Goal: Communication & Community: Answer question/provide support

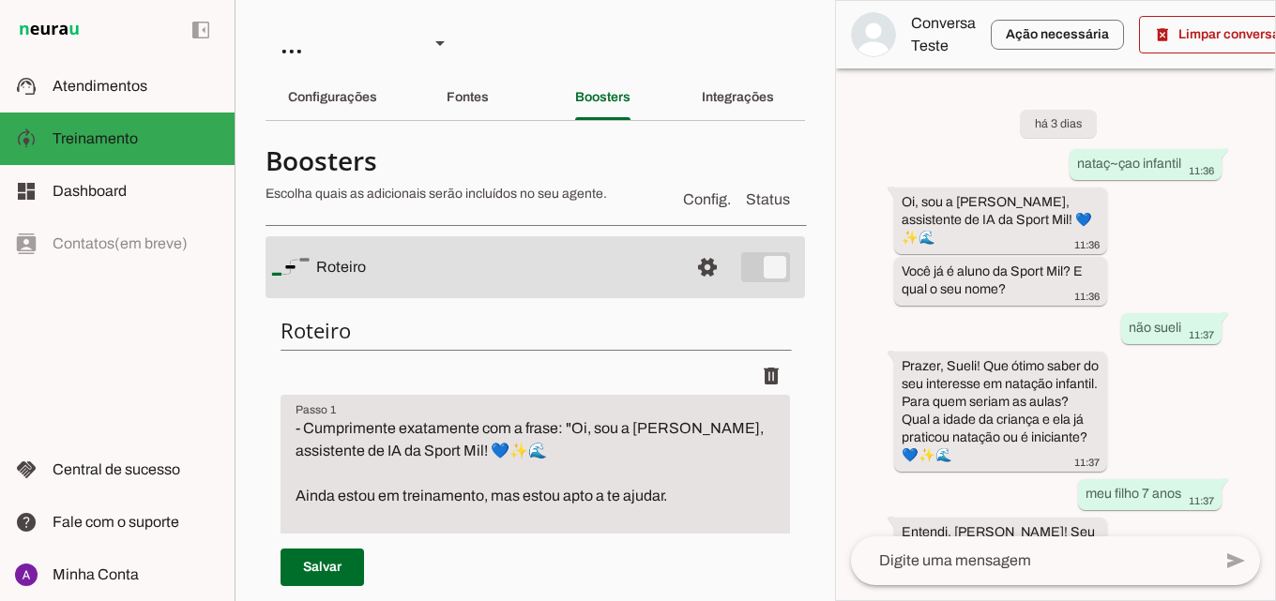
scroll to position [1185, 0]
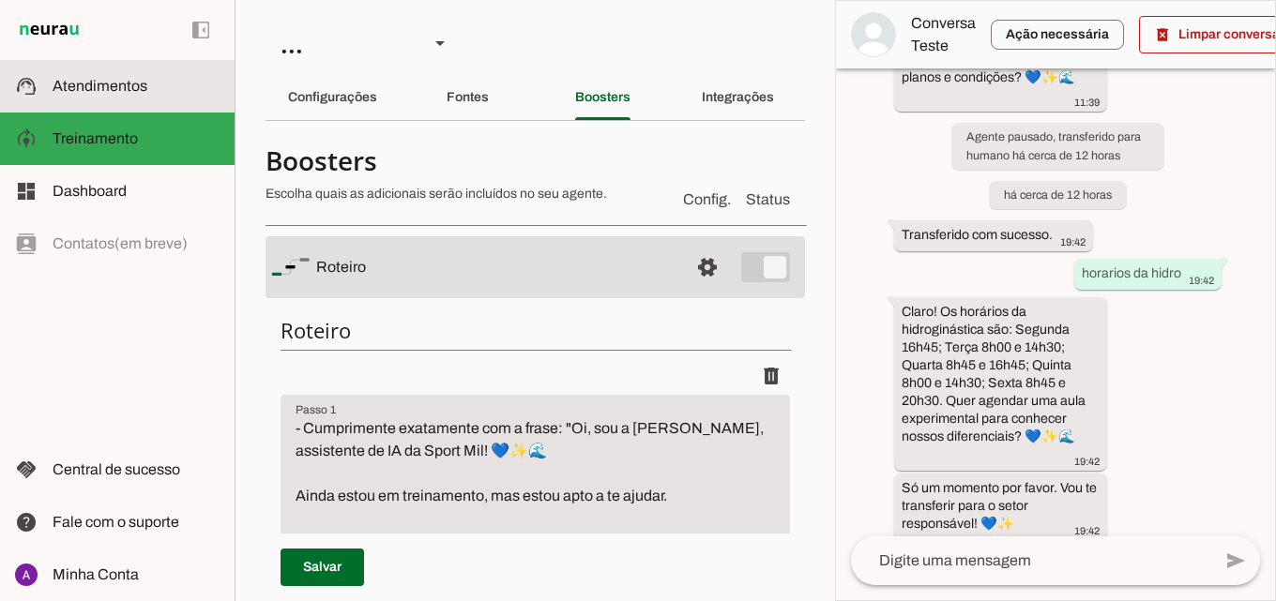
click at [133, 85] on span "Atendimentos" at bounding box center [100, 86] width 95 height 16
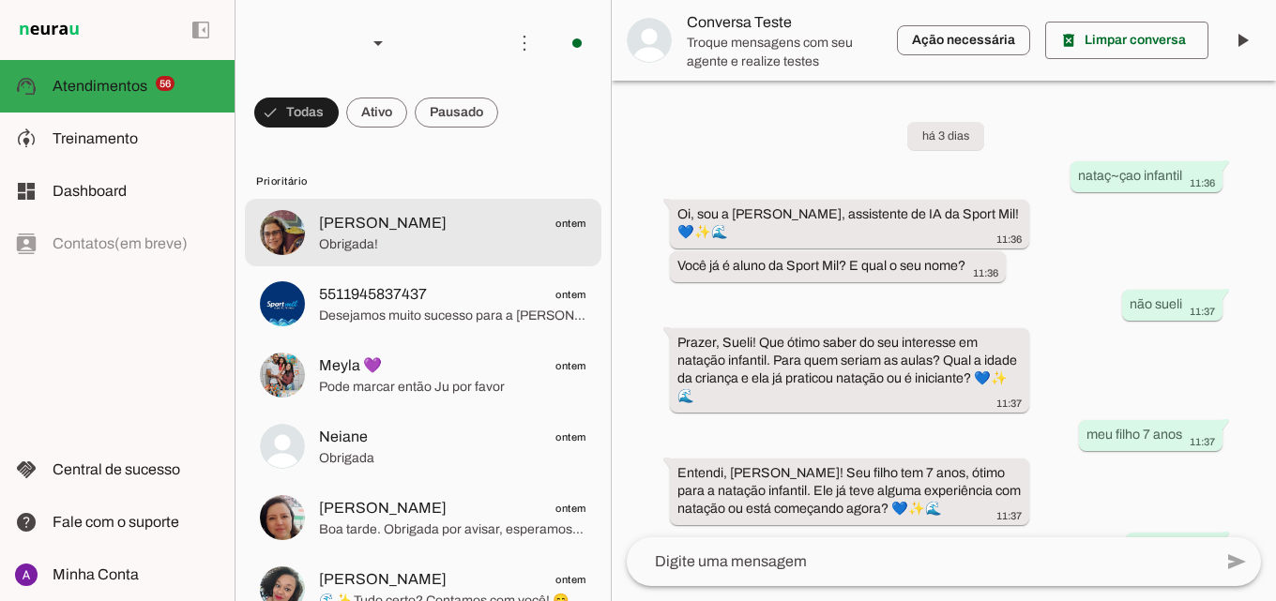
scroll to position [768, 0]
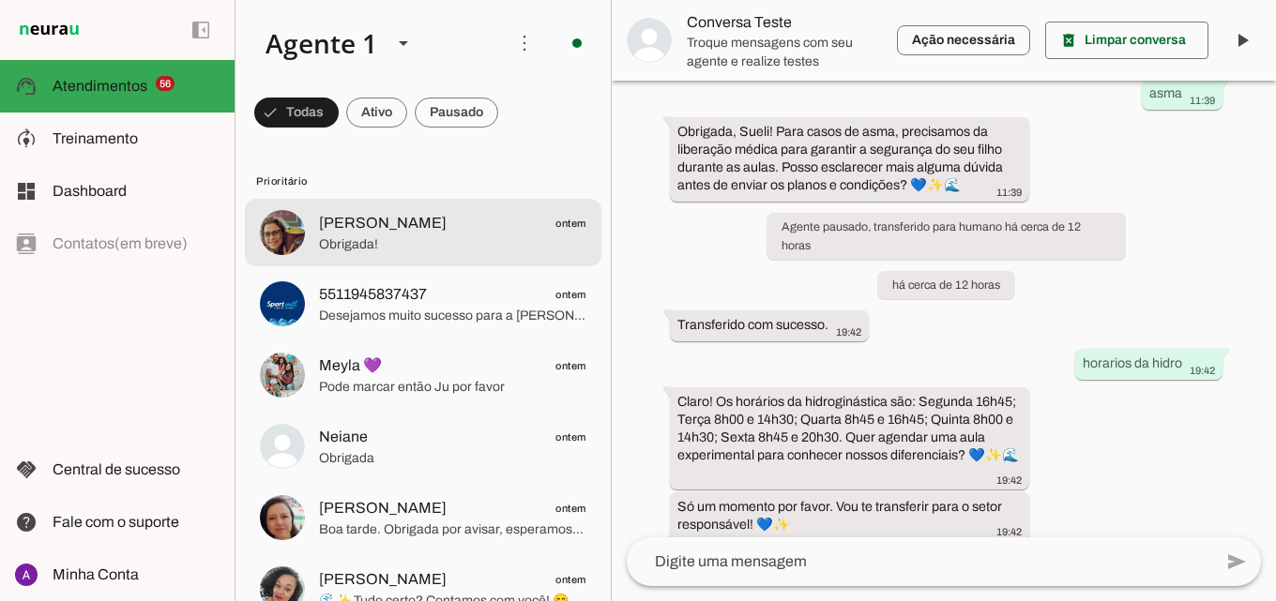
click at [457, 217] on span "[PERSON_NAME] ontem" at bounding box center [452, 223] width 267 height 23
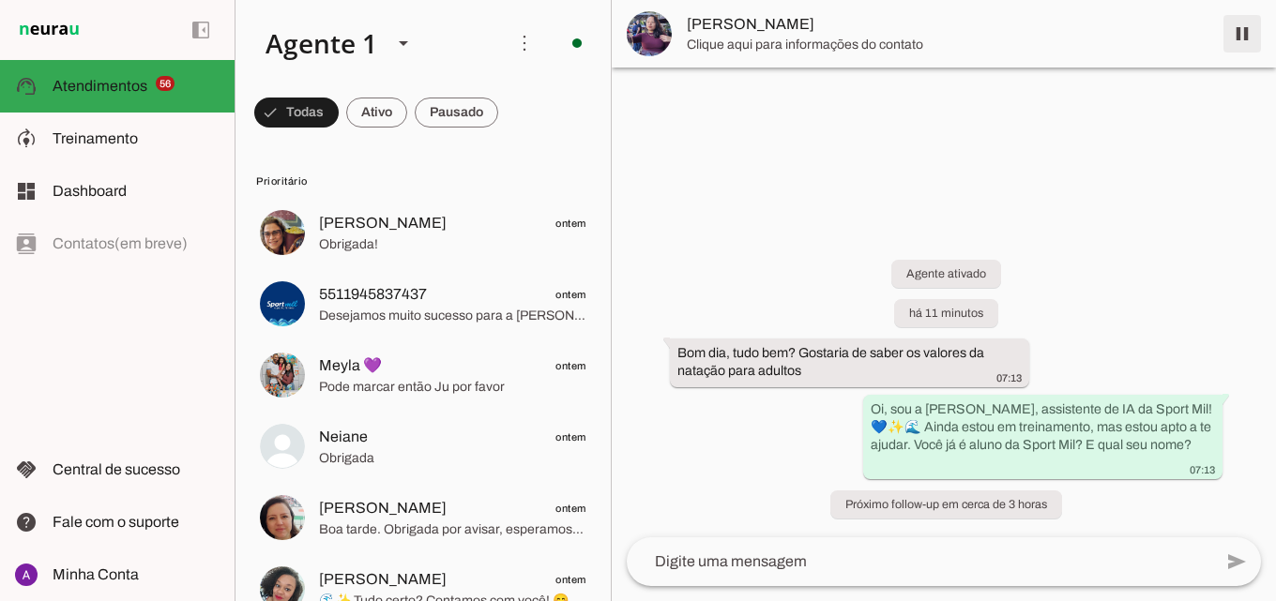
click at [1239, 37] on span at bounding box center [1242, 33] width 45 height 45
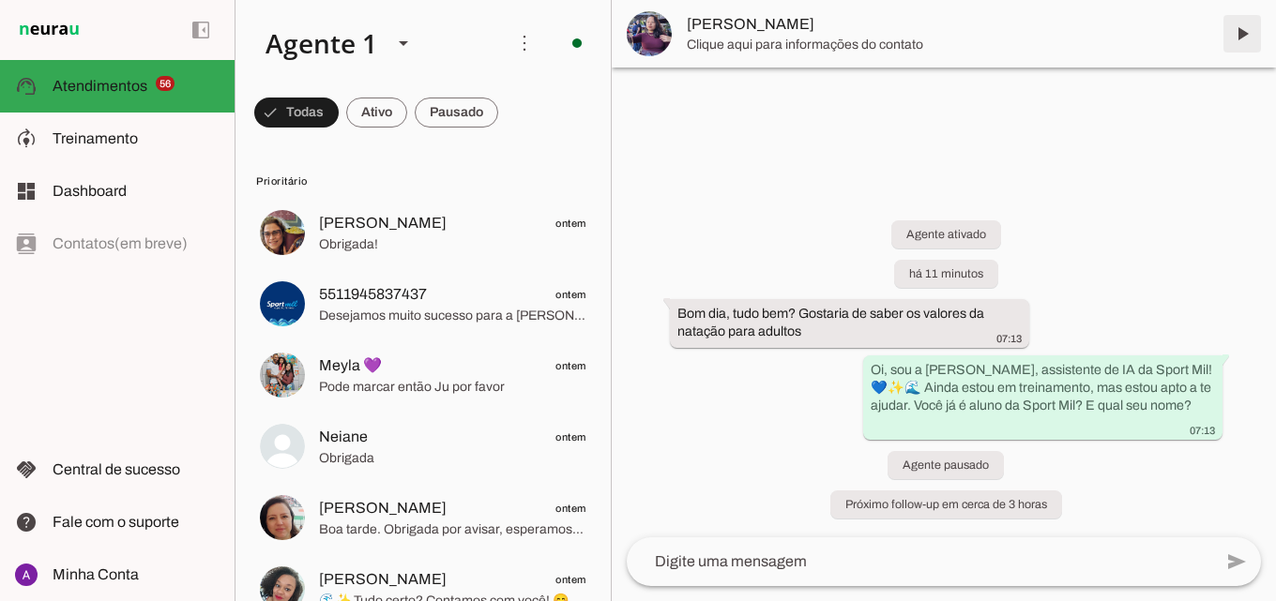
click at [1239, 38] on span at bounding box center [1242, 33] width 45 height 45
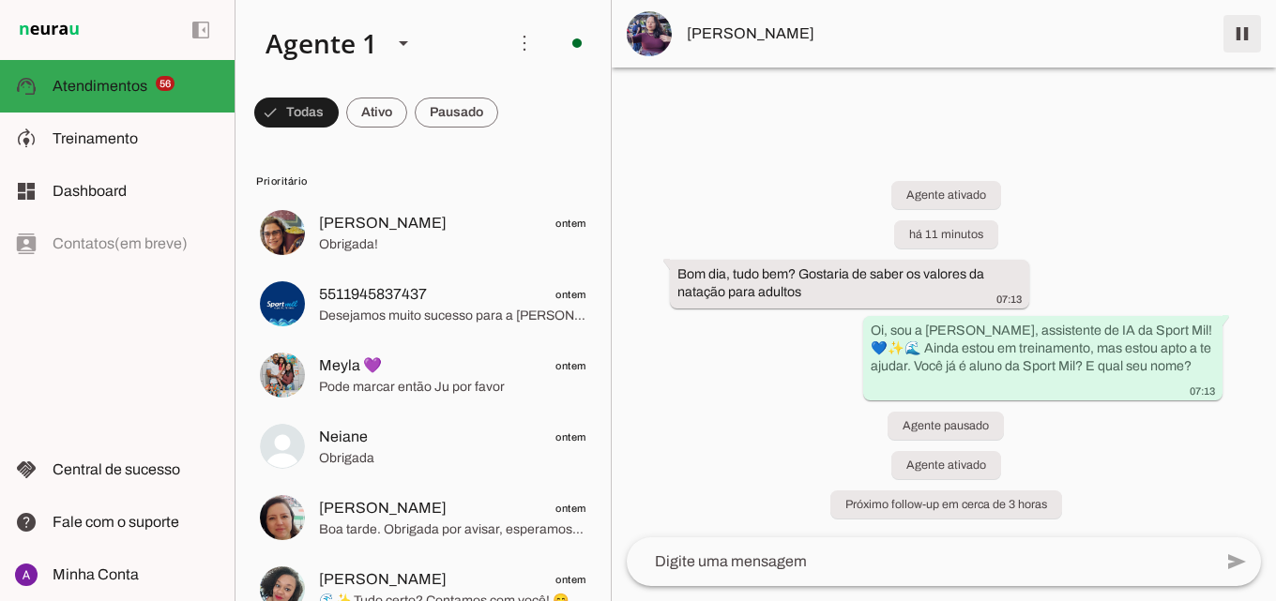
click at [1246, 29] on span at bounding box center [1242, 33] width 45 height 45
